Goal: Information Seeking & Learning: Learn about a topic

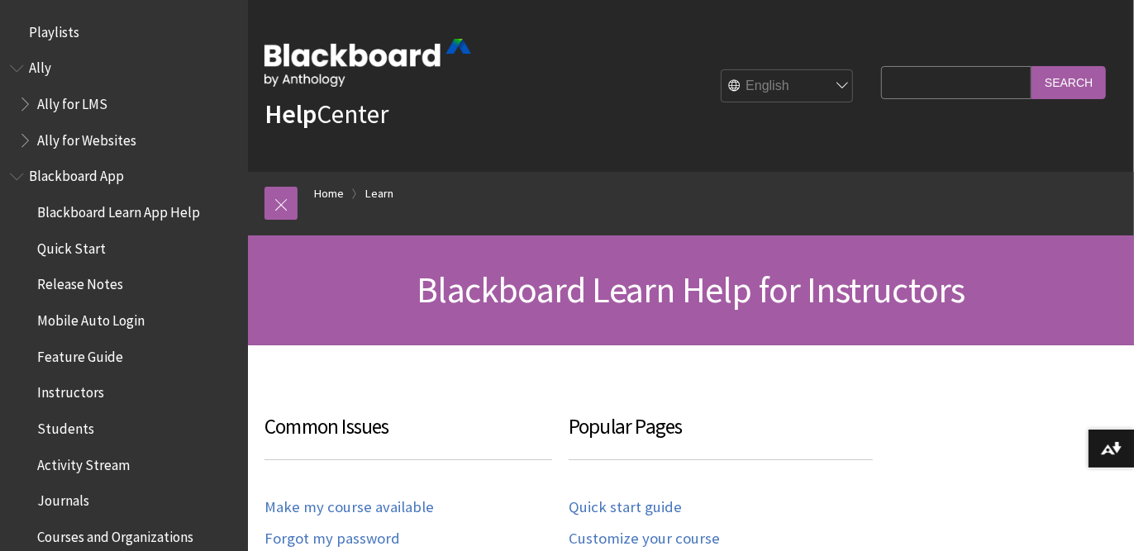
scroll to position [1629, 0]
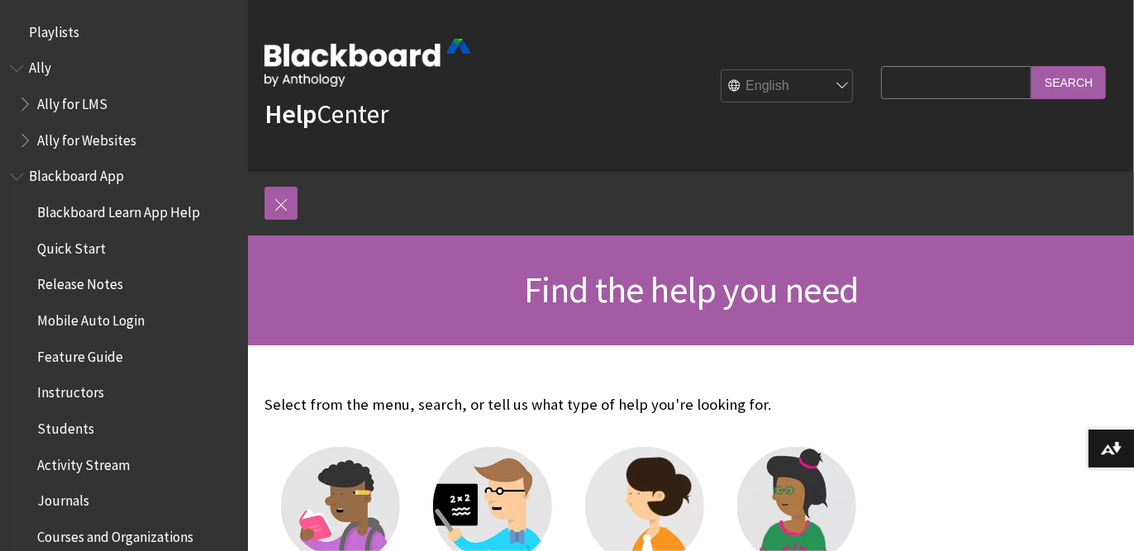
click at [12, 172] on span "Book outline for Blackboard App Help" at bounding box center [18, 173] width 17 height 21
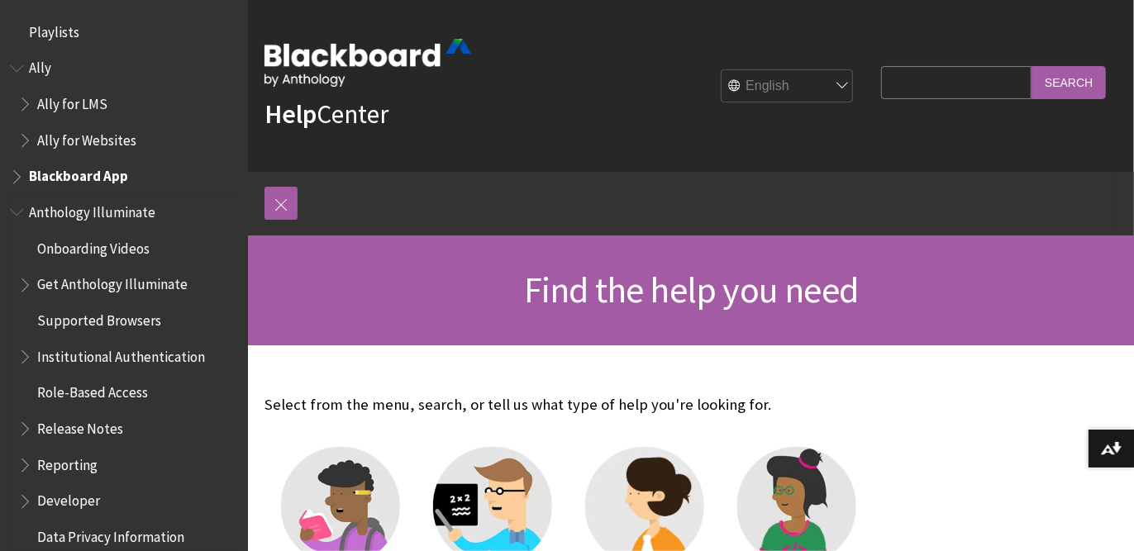
click at [21, 212] on span "Book outline for Anthology Illuminate" at bounding box center [18, 208] width 17 height 21
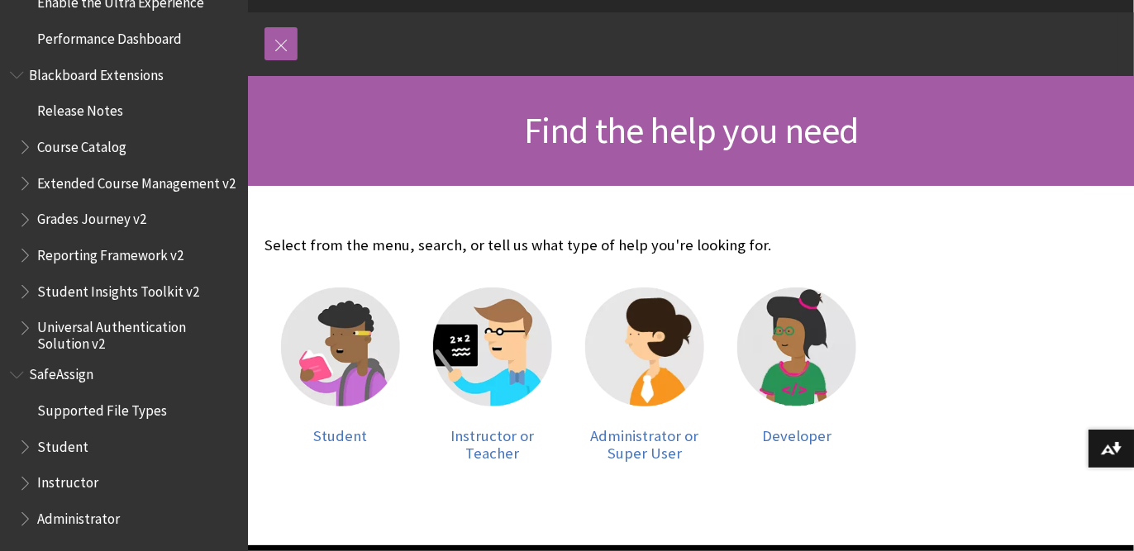
scroll to position [451, 0]
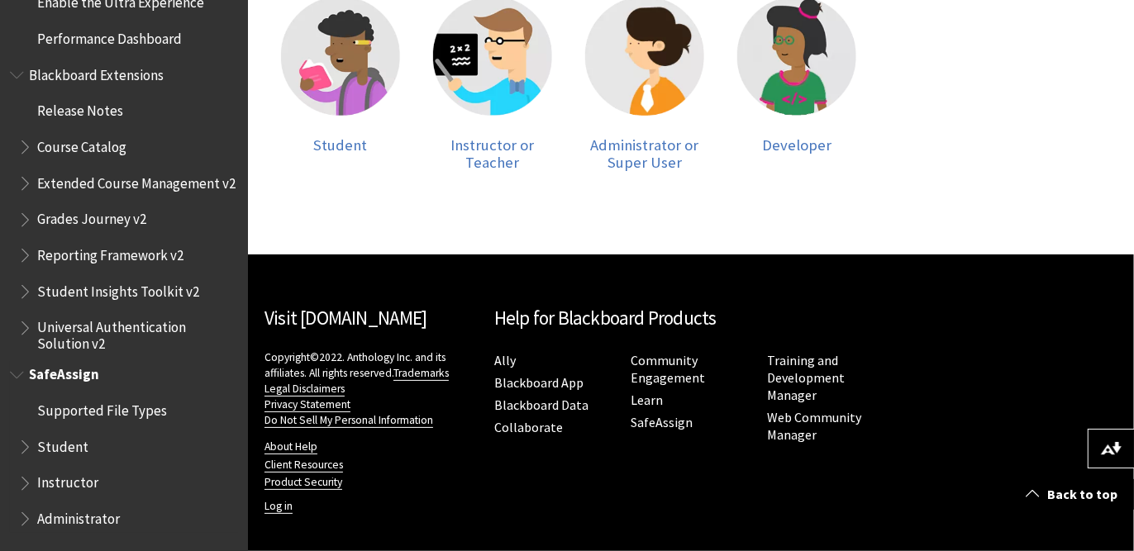
click at [21, 516] on span "Book outline for Blackboard SafeAssign" at bounding box center [26, 515] width 17 height 21
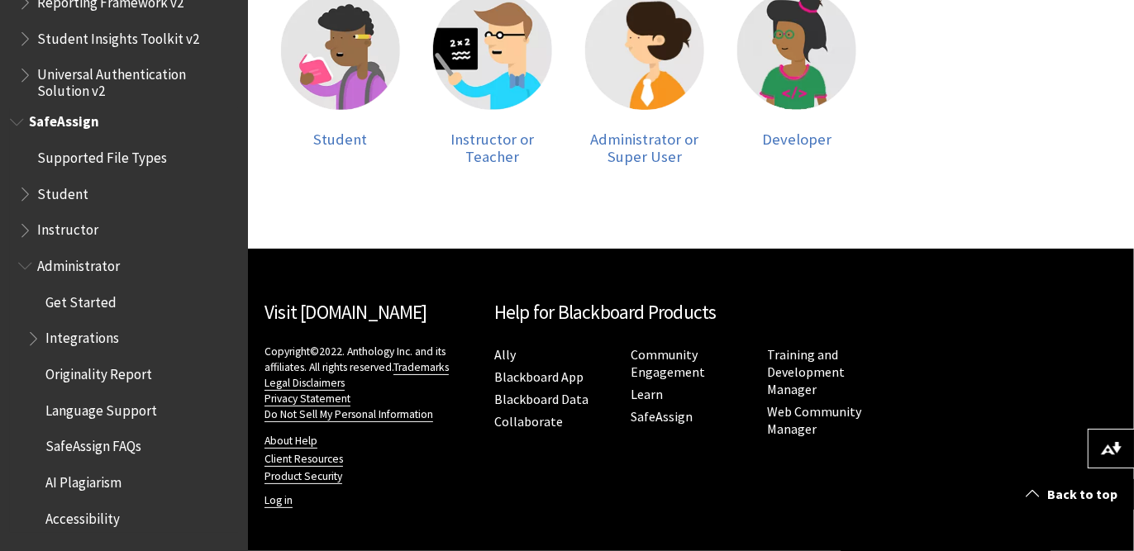
scroll to position [457, 0]
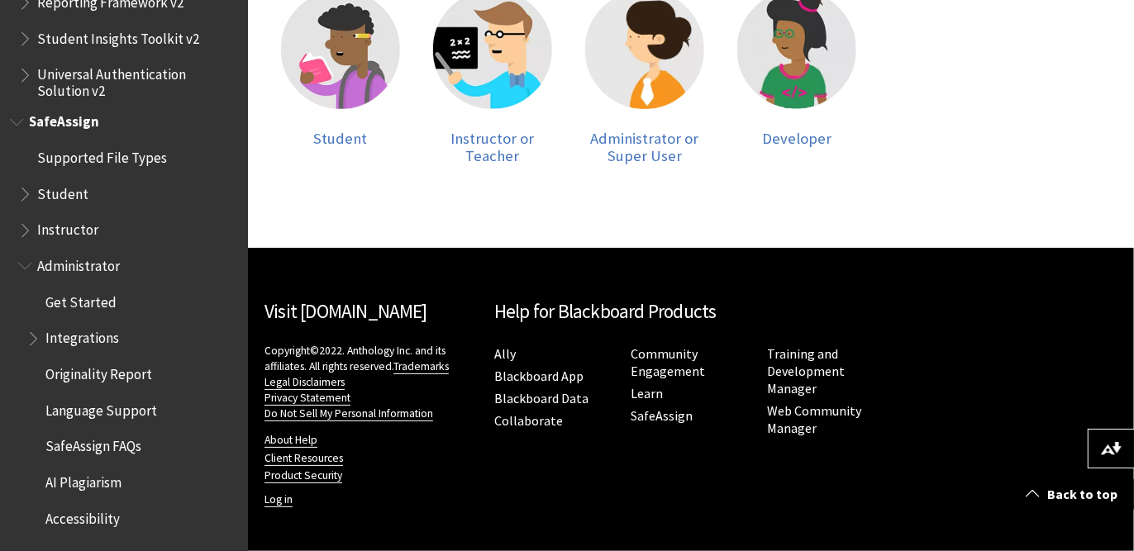
click at [99, 481] on span "AI Plagiarism" at bounding box center [83, 480] width 76 height 22
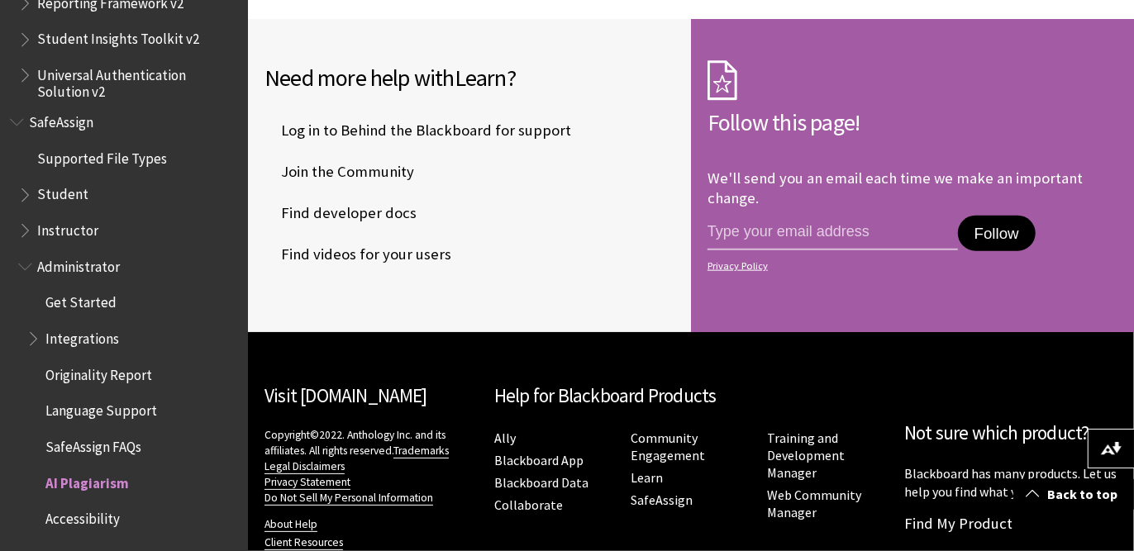
scroll to position [1127, 0]
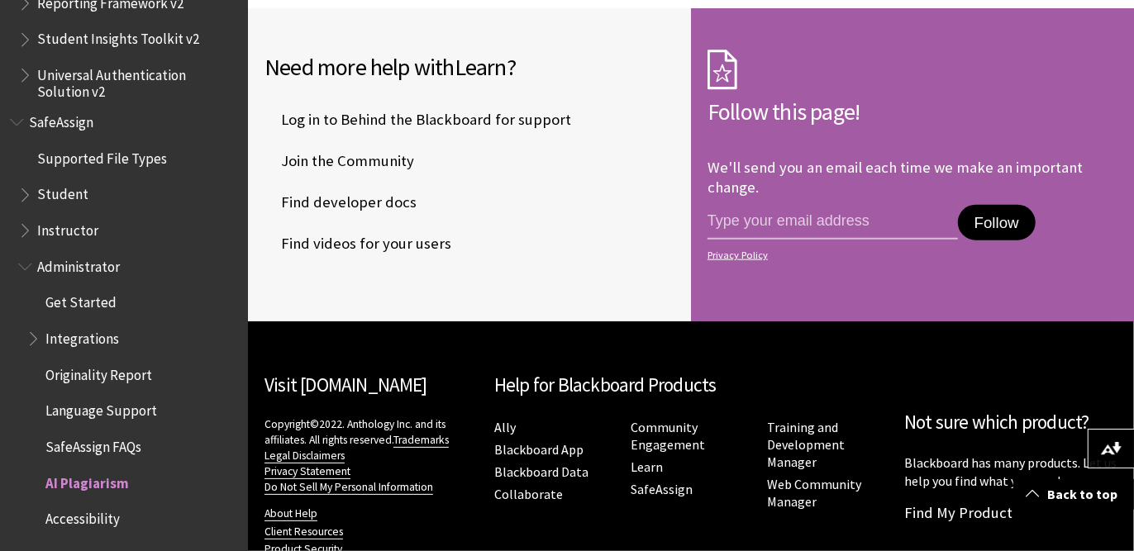
click at [30, 344] on span "Book outline for Blackboard SafeAssign" at bounding box center [34, 335] width 17 height 21
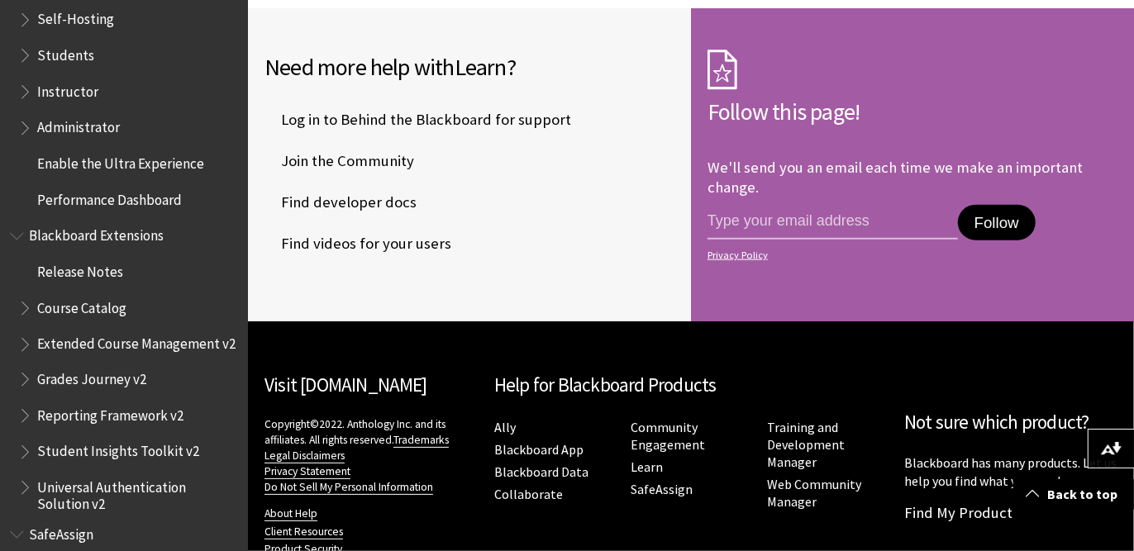
scroll to position [1550, 0]
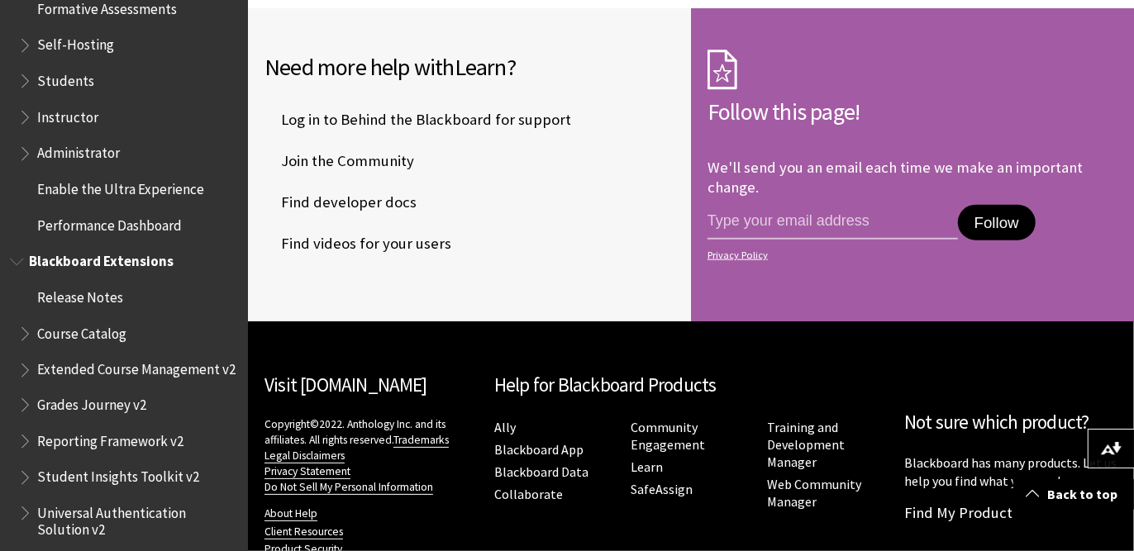
click at [15, 265] on span "Book outline for Blackboard Extensions" at bounding box center [18, 258] width 17 height 21
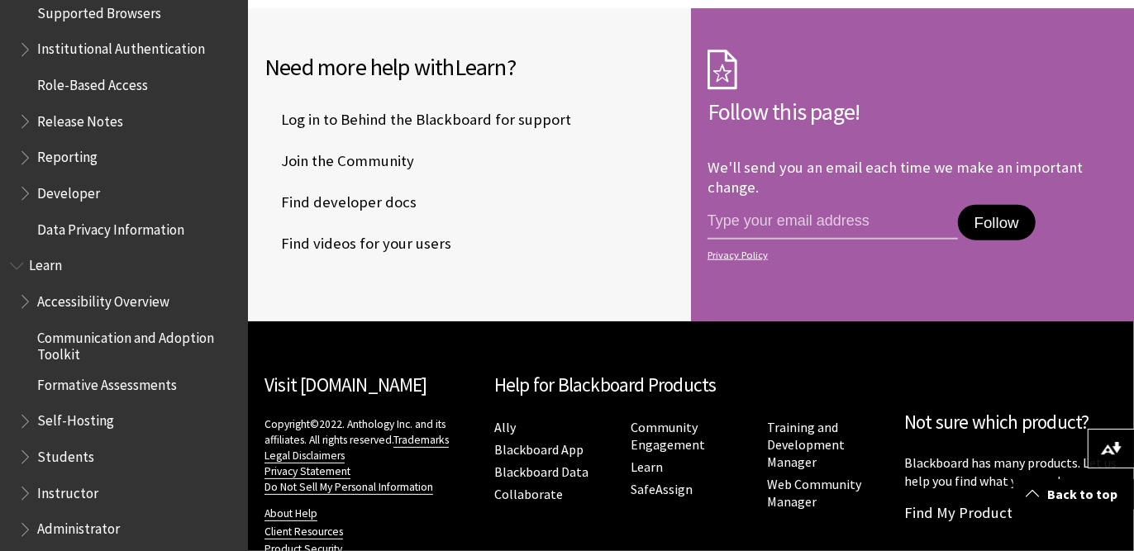
scroll to position [1249, 0]
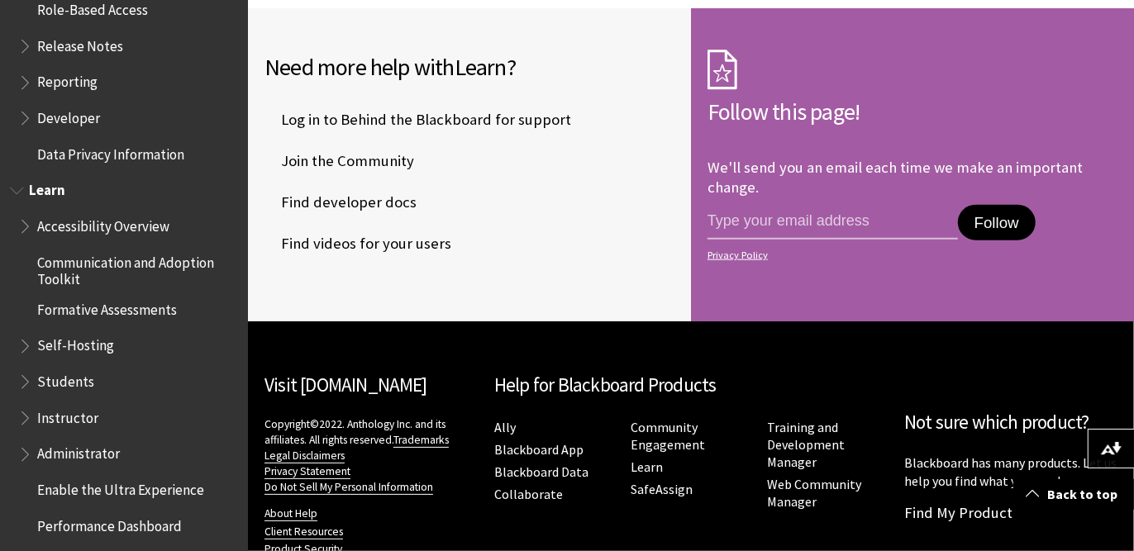
click at [23, 448] on span "Book outline for Blackboard Learn Help" at bounding box center [26, 451] width 17 height 21
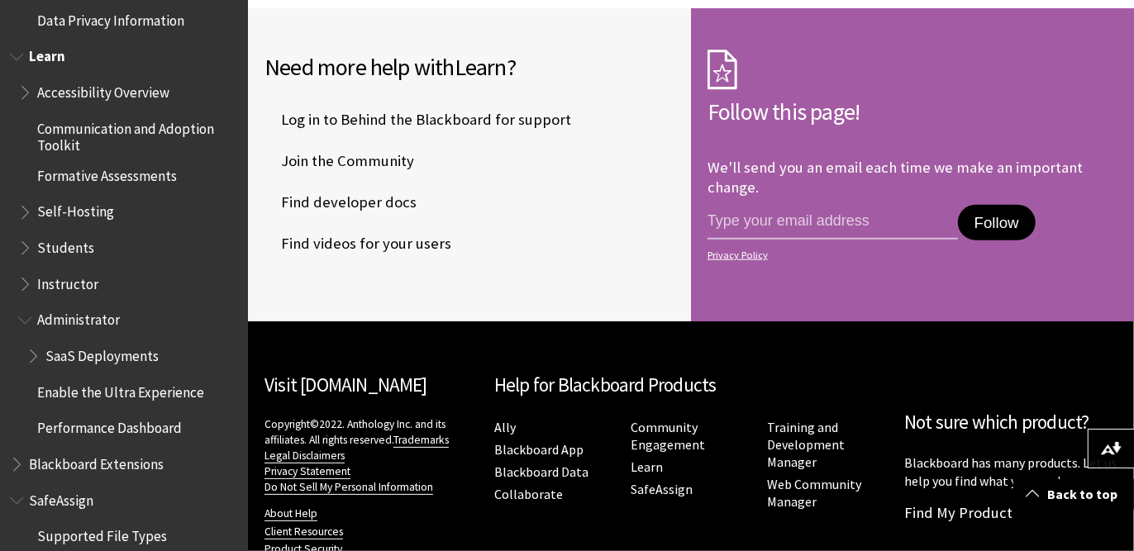
scroll to position [1400, 0]
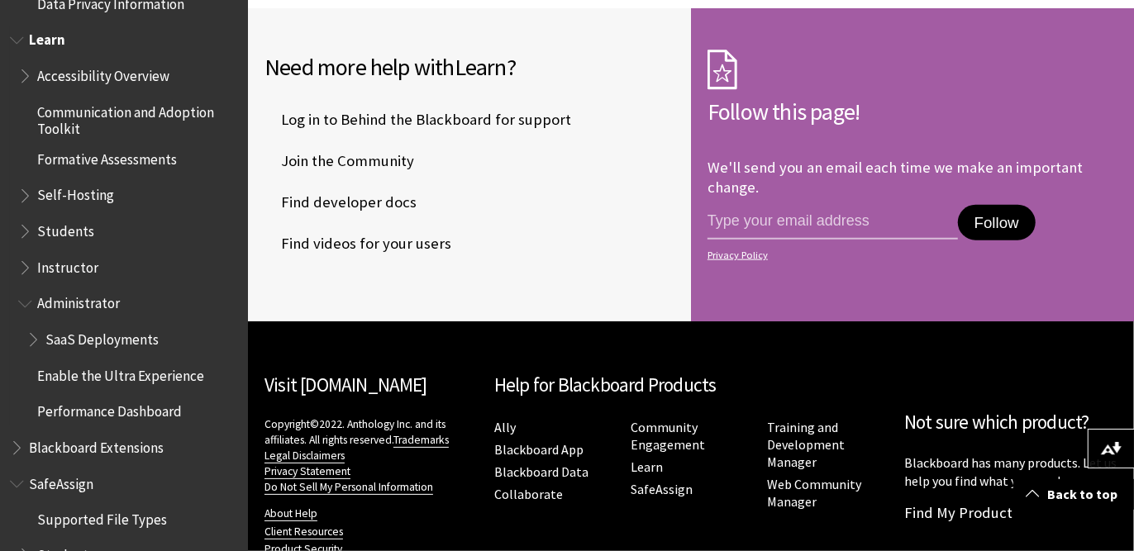
click at [38, 339] on span "Book outline for Blackboard Learn Help" at bounding box center [34, 336] width 17 height 21
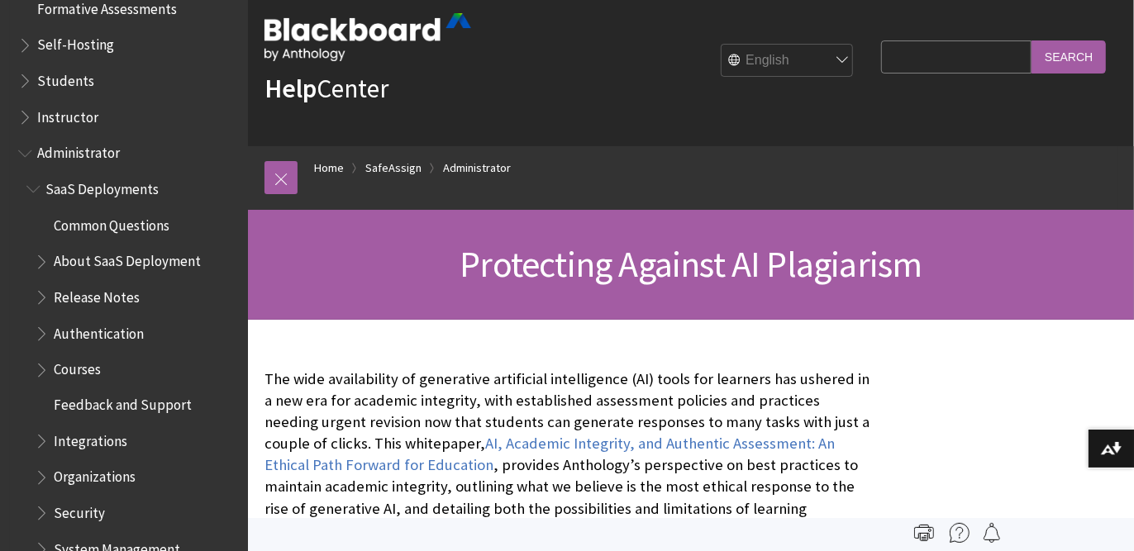
scroll to position [0, 0]
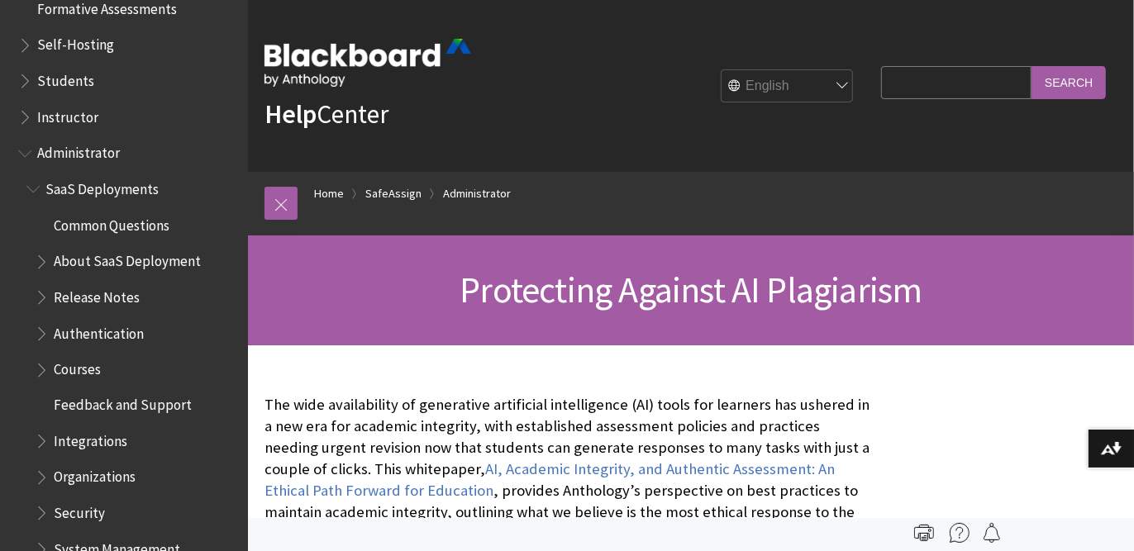
click at [881, 77] on input "Search Query" at bounding box center [956, 82] width 150 height 32
type input "AI"
click at [1032, 66] on input "Search" at bounding box center [1069, 82] width 74 height 32
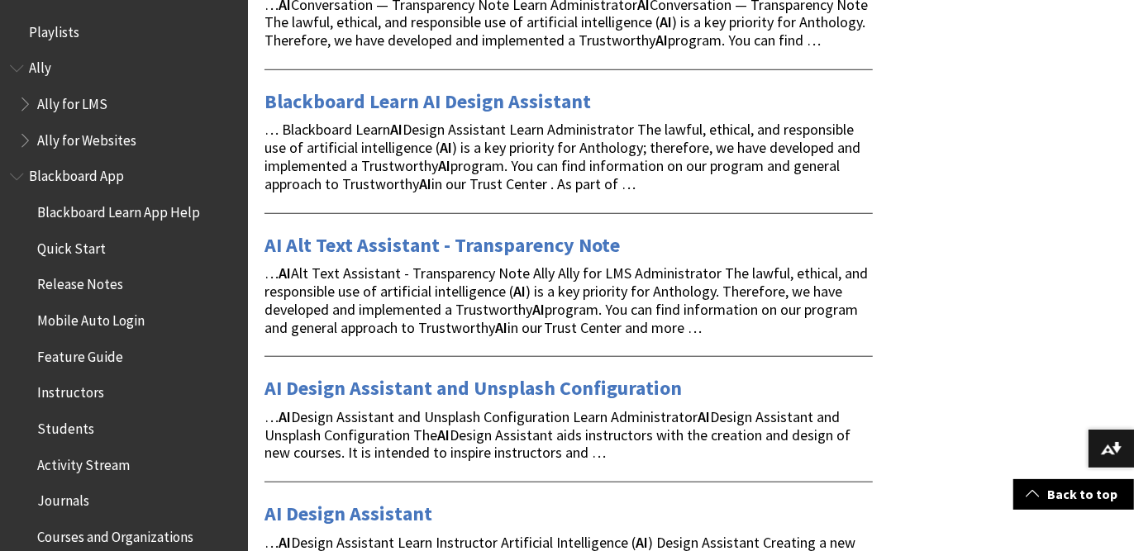
scroll to position [752, 0]
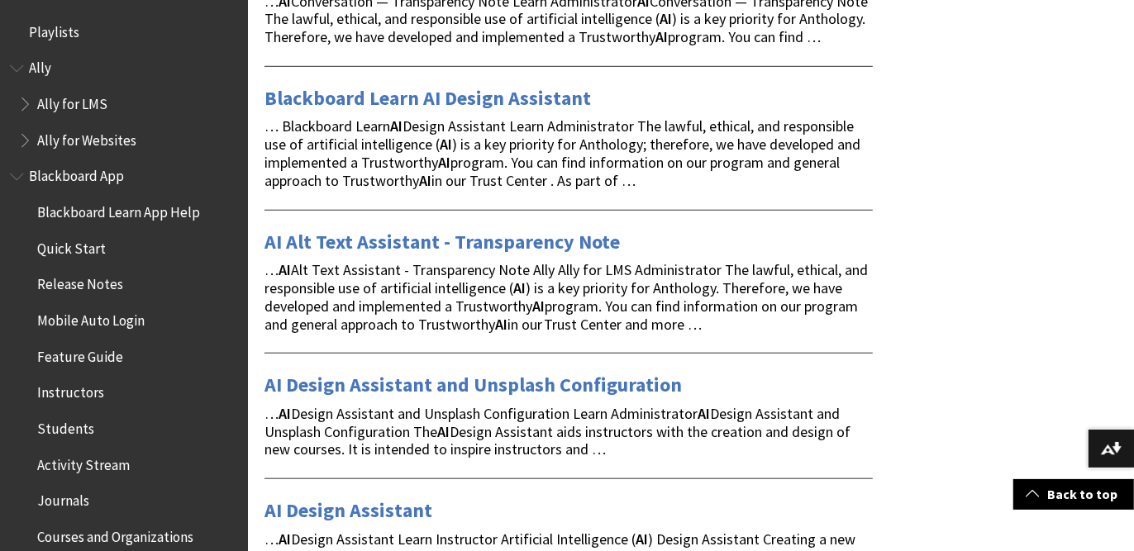
drag, startPoint x: 469, startPoint y: 249, endPoint x: 917, endPoint y: 234, distance: 448.4
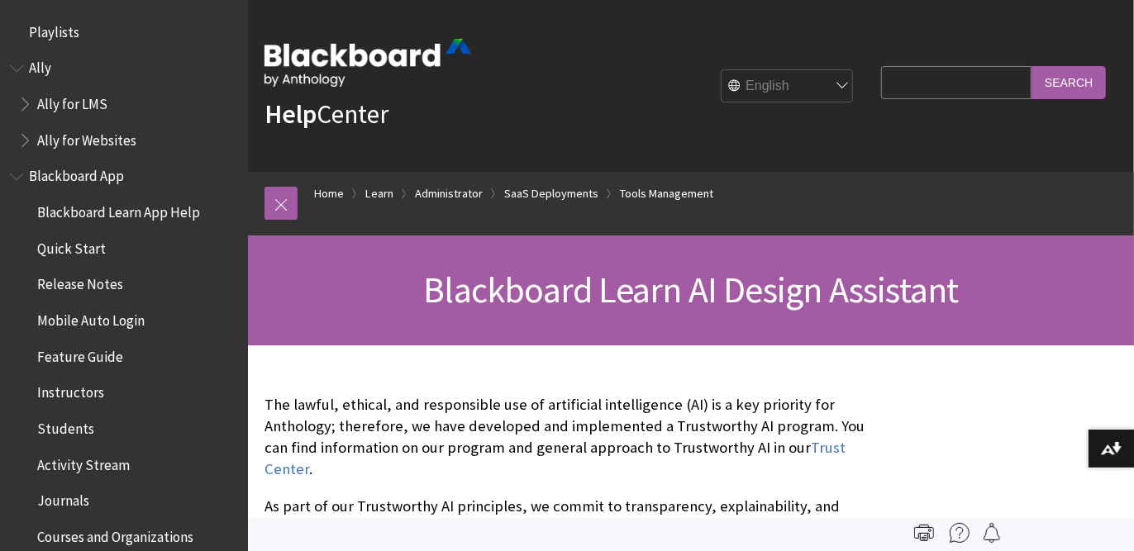
scroll to position [2962, 0]
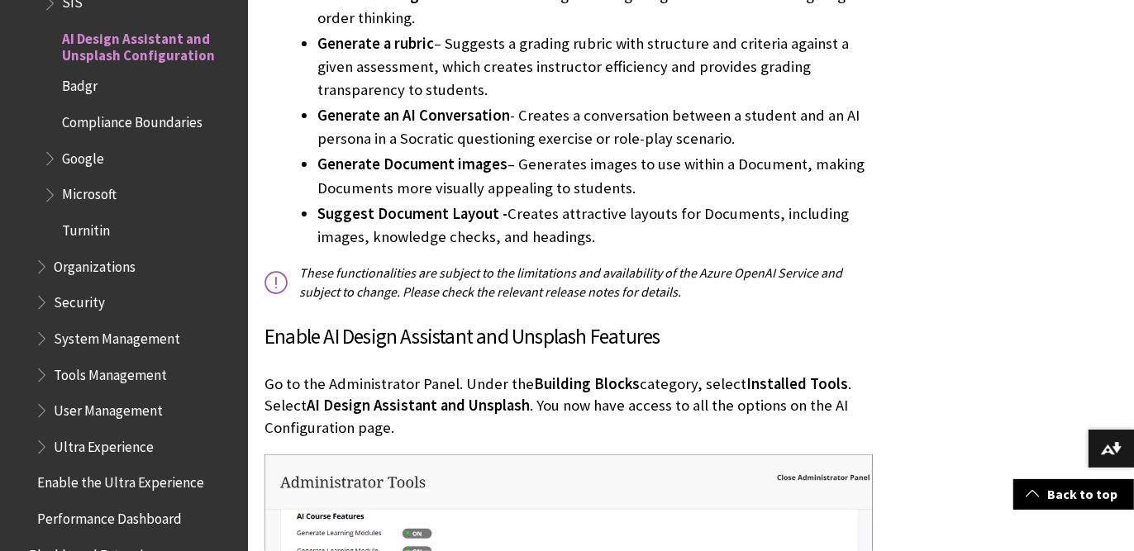
scroll to position [901, 0]
